Goal: Information Seeking & Learning: Learn about a topic

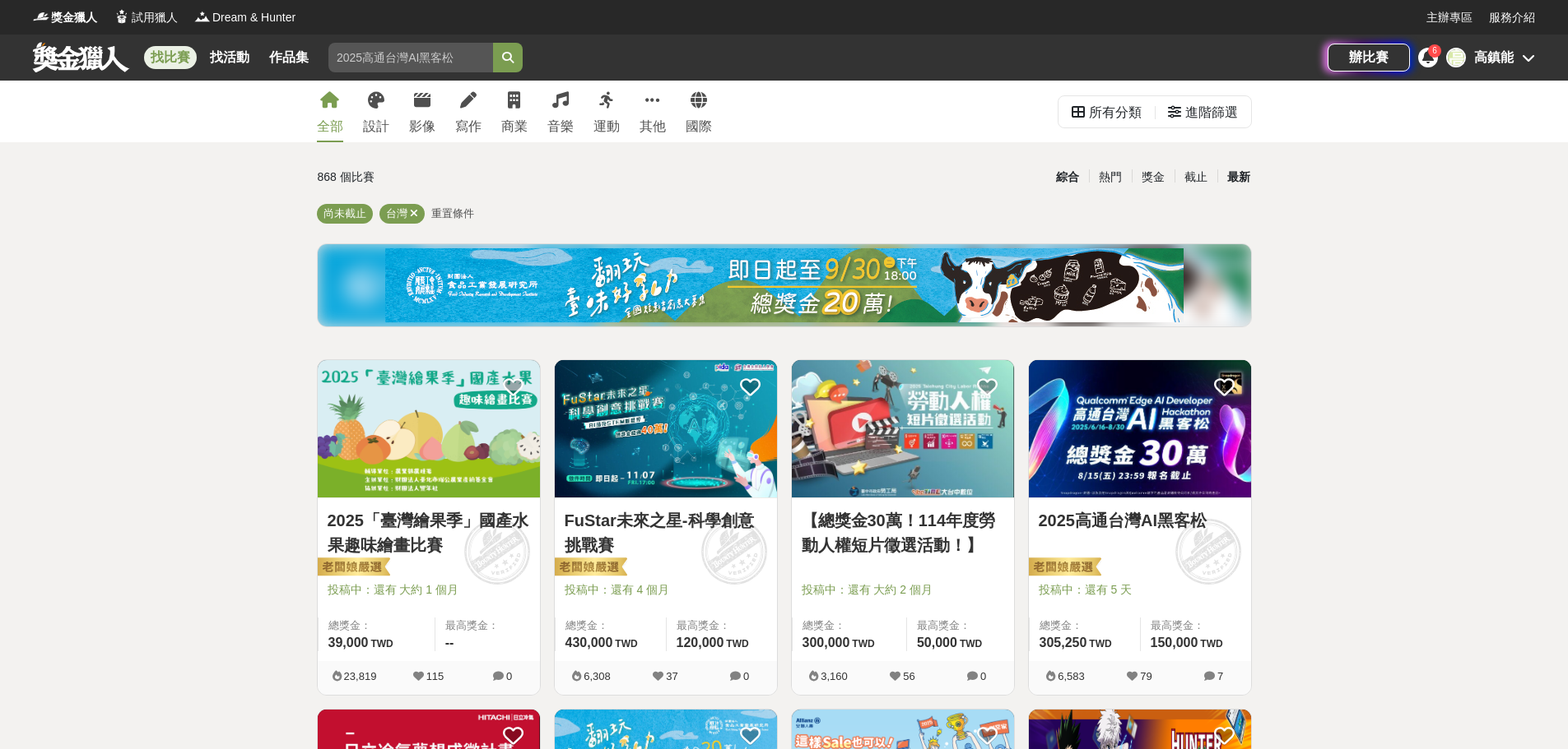
click at [1242, 172] on div "最新" at bounding box center [1238, 178] width 43 height 28
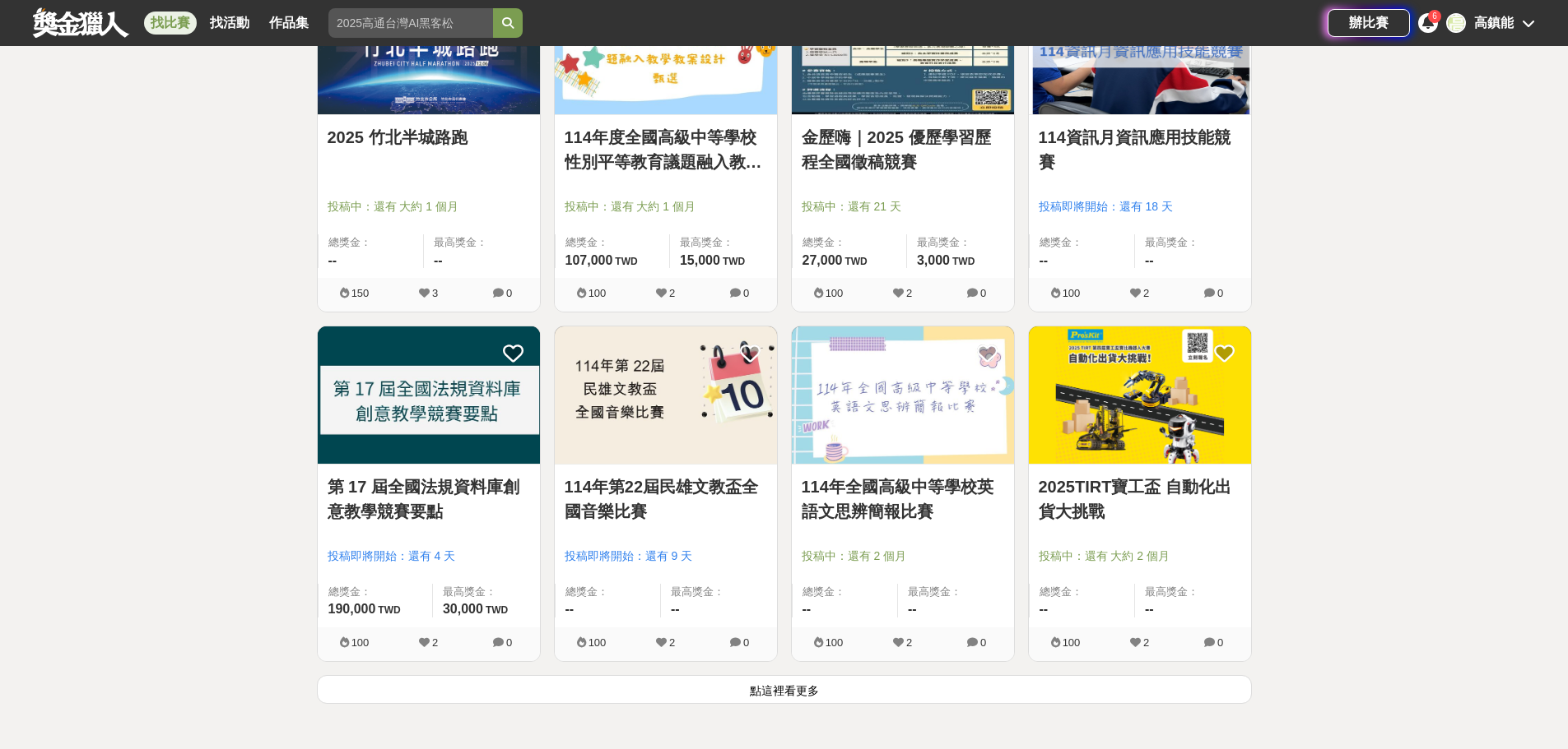
scroll to position [1809, 0]
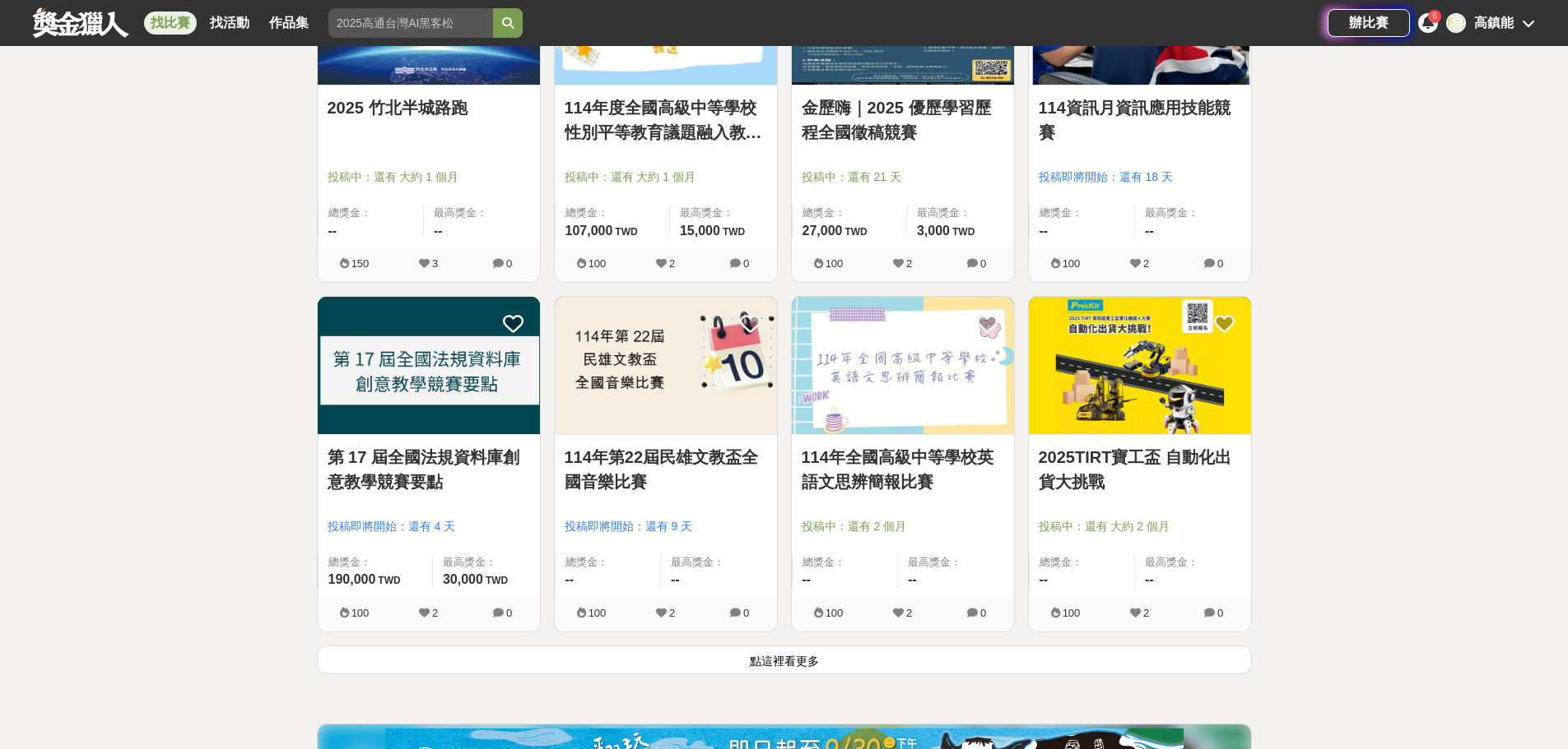
click at [765, 654] on button "點這裡看更多" at bounding box center [784, 660] width 935 height 28
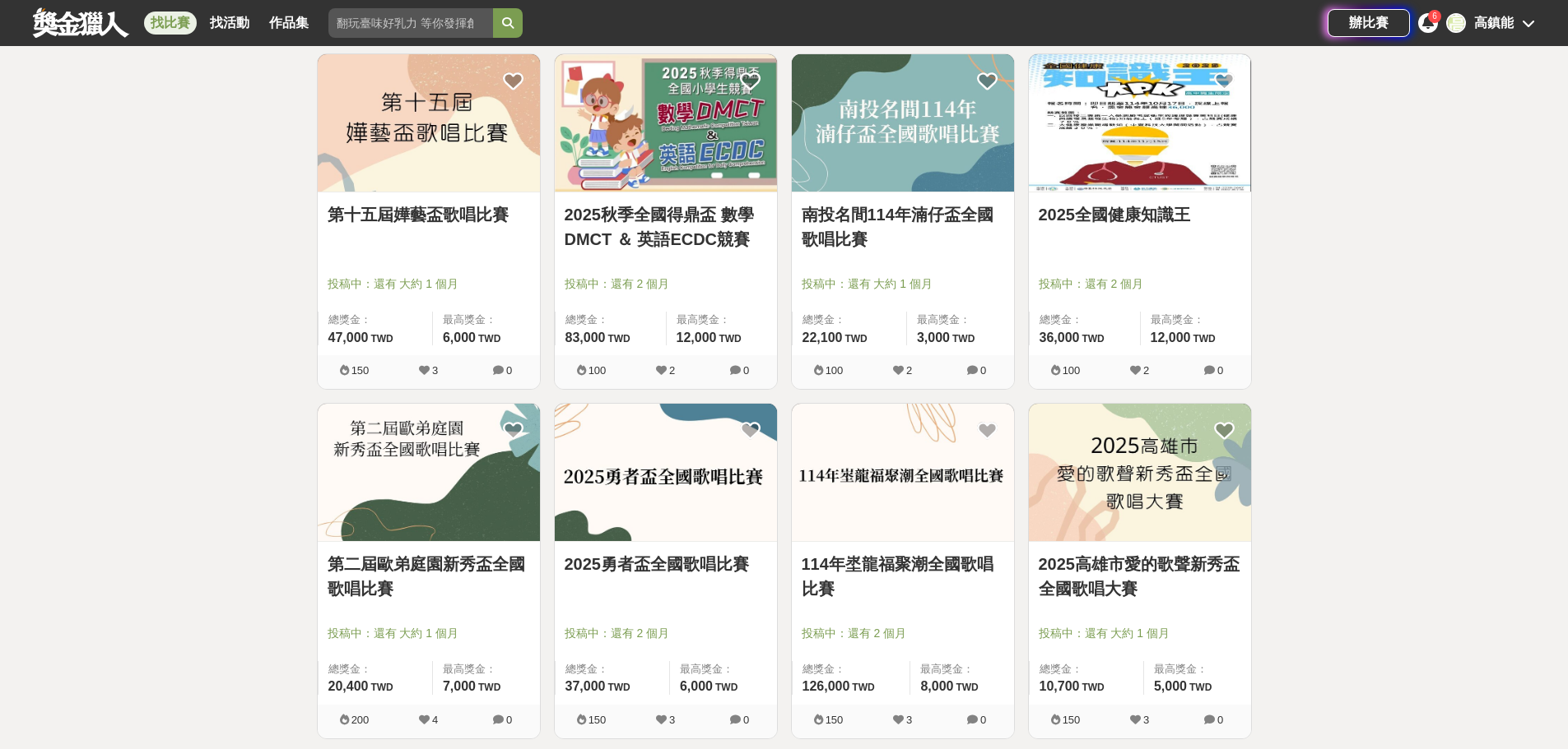
scroll to position [3867, 0]
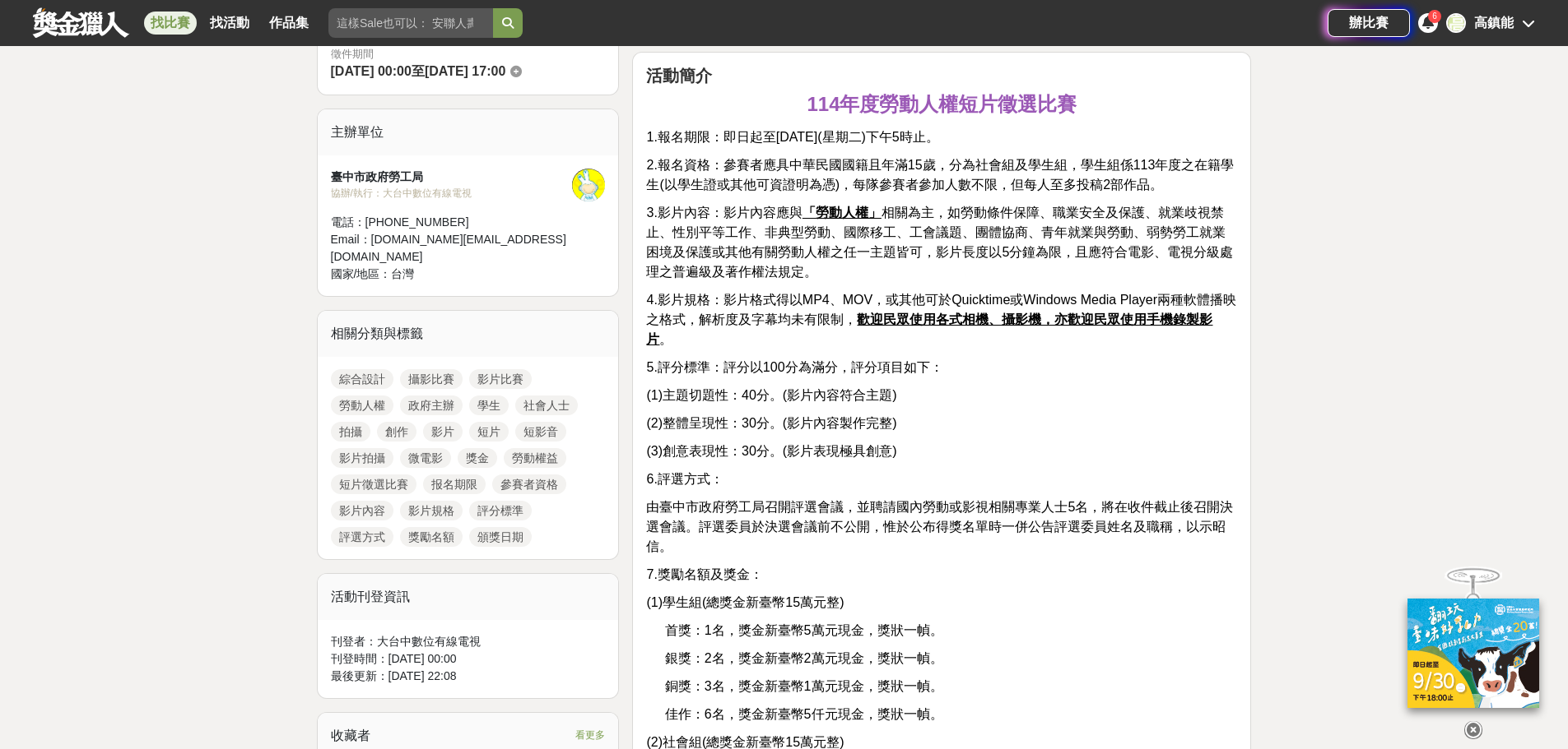
scroll to position [658, 0]
